Goal: Find contact information: Find contact information

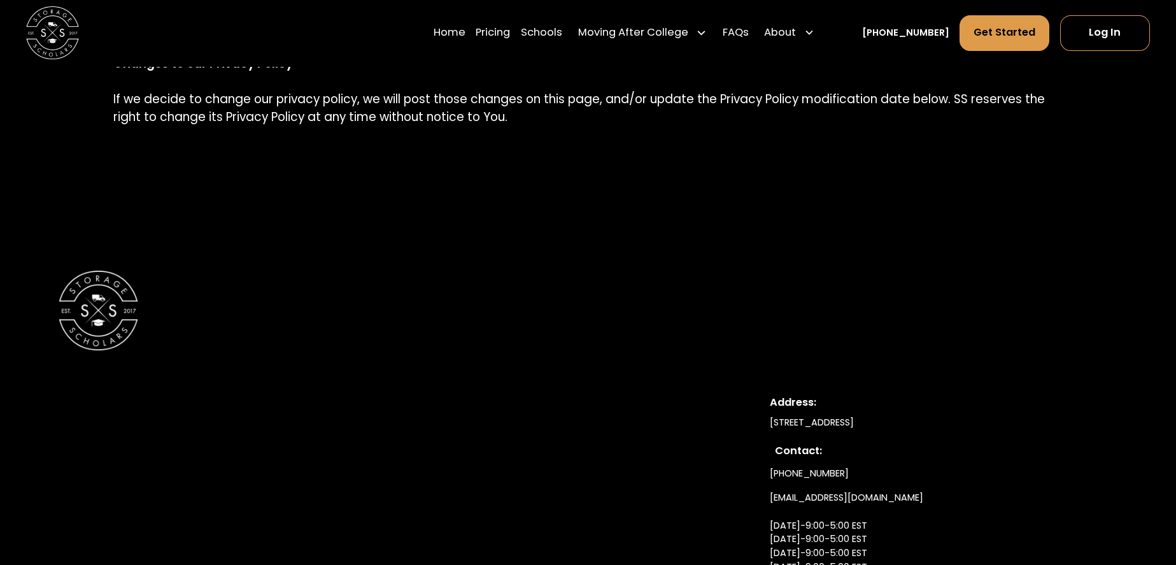
scroll to position [1909, 0]
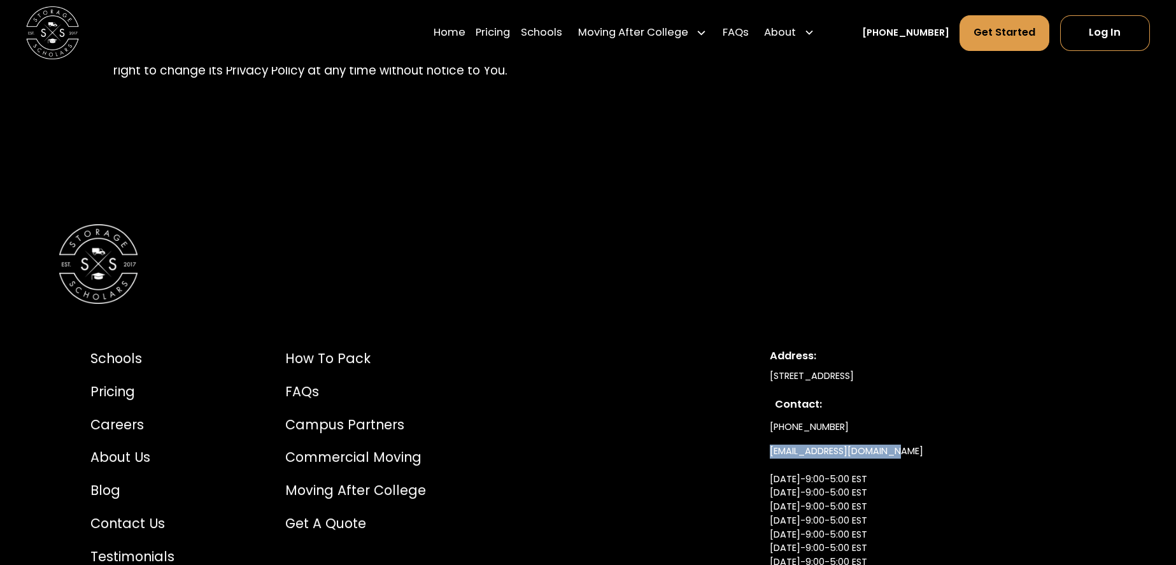
drag, startPoint x: 894, startPoint y: 437, endPoint x: 768, endPoint y: 433, distance: 126.1
click at [768, 433] on div "Schools Pricing Careers About Us Blog Contact Us Testimonials How to Pack FAQs …" at bounding box center [588, 479] width 1058 height 327
copy link "[EMAIL_ADDRESS][DOMAIN_NAME]"
click at [748, 32] on link "FAQs" at bounding box center [735, 33] width 26 height 37
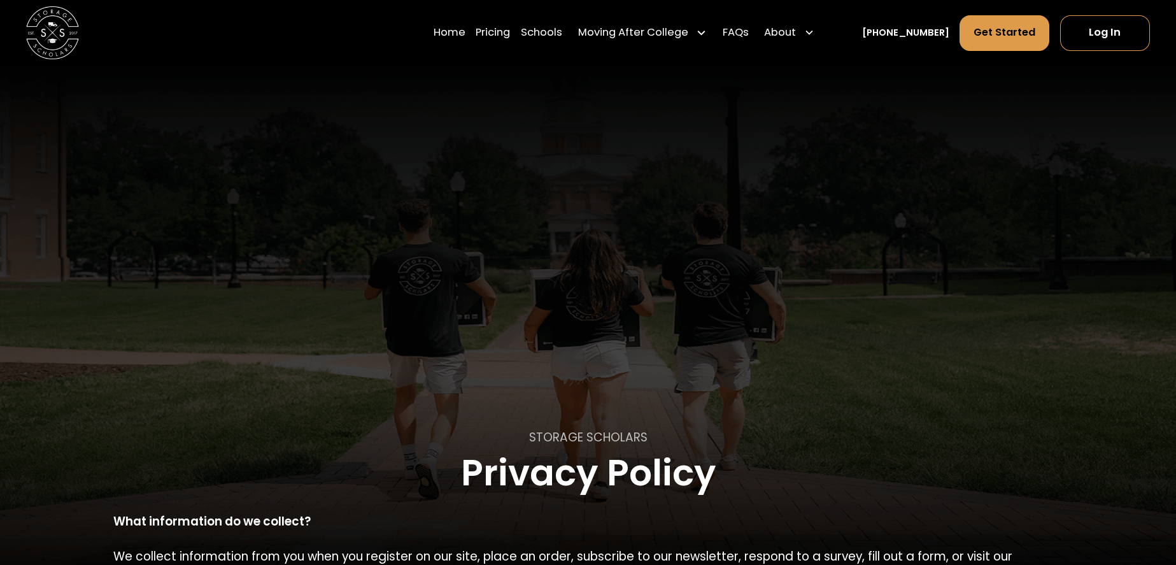
scroll to position [470, 0]
